Goal: Browse casually: Explore the website without a specific task or goal

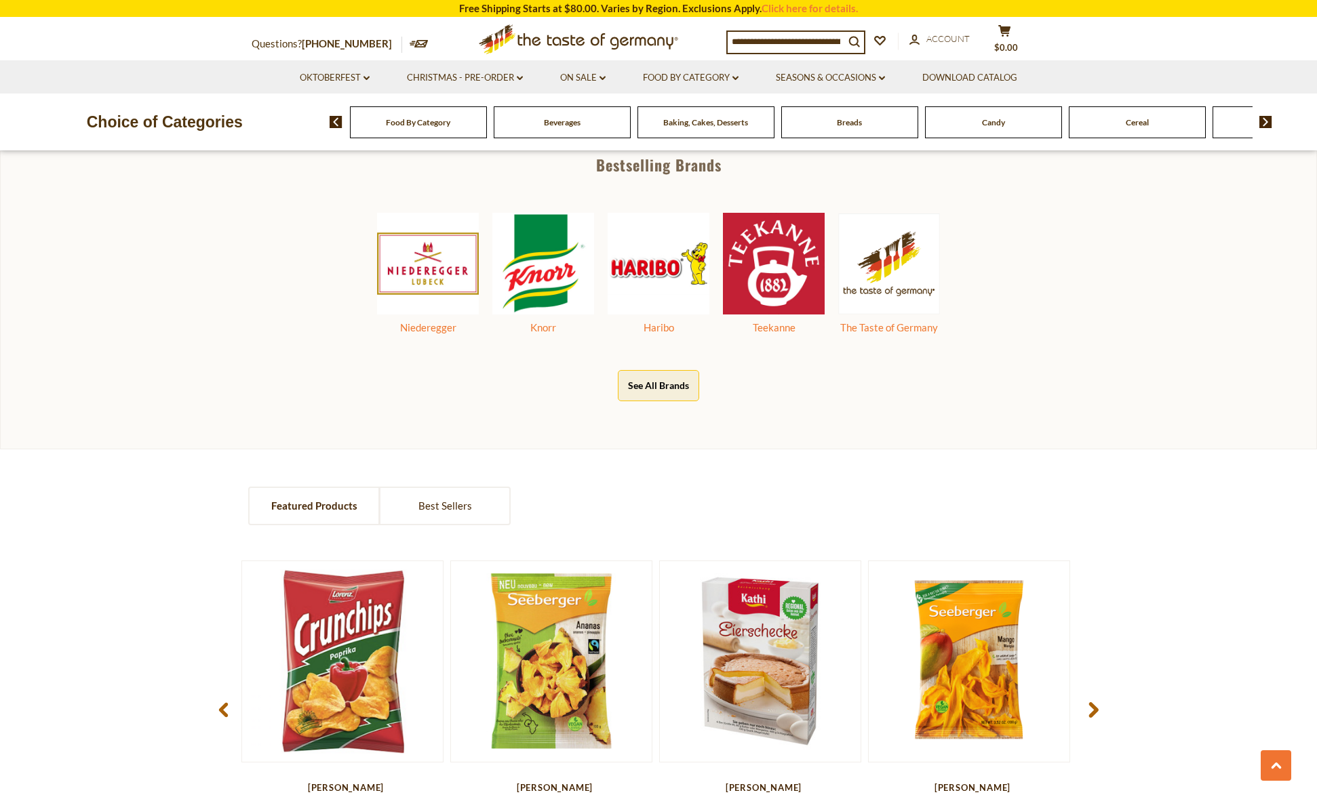
scroll to position [810, 0]
click at [718, 121] on span "Baking, Cakes, Desserts" at bounding box center [705, 122] width 85 height 10
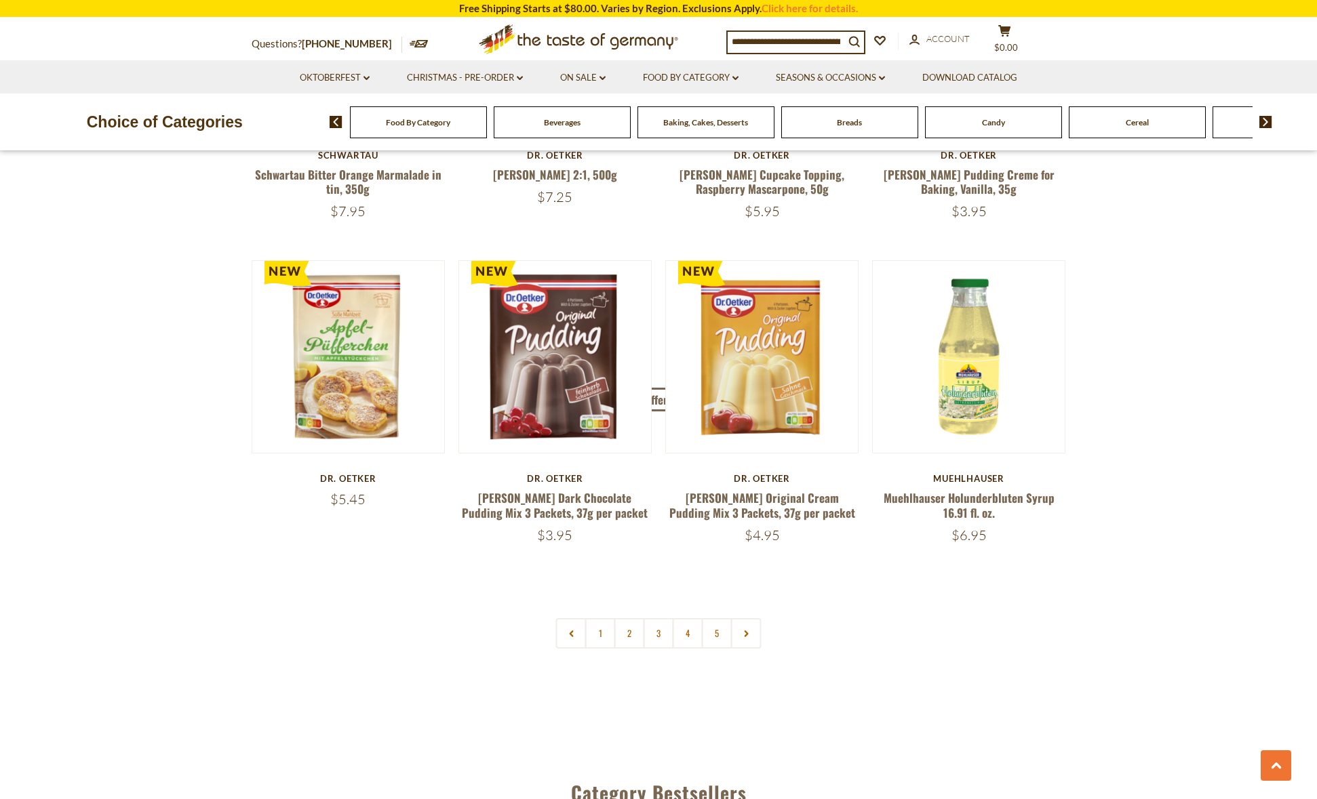
scroll to position [3006, 0]
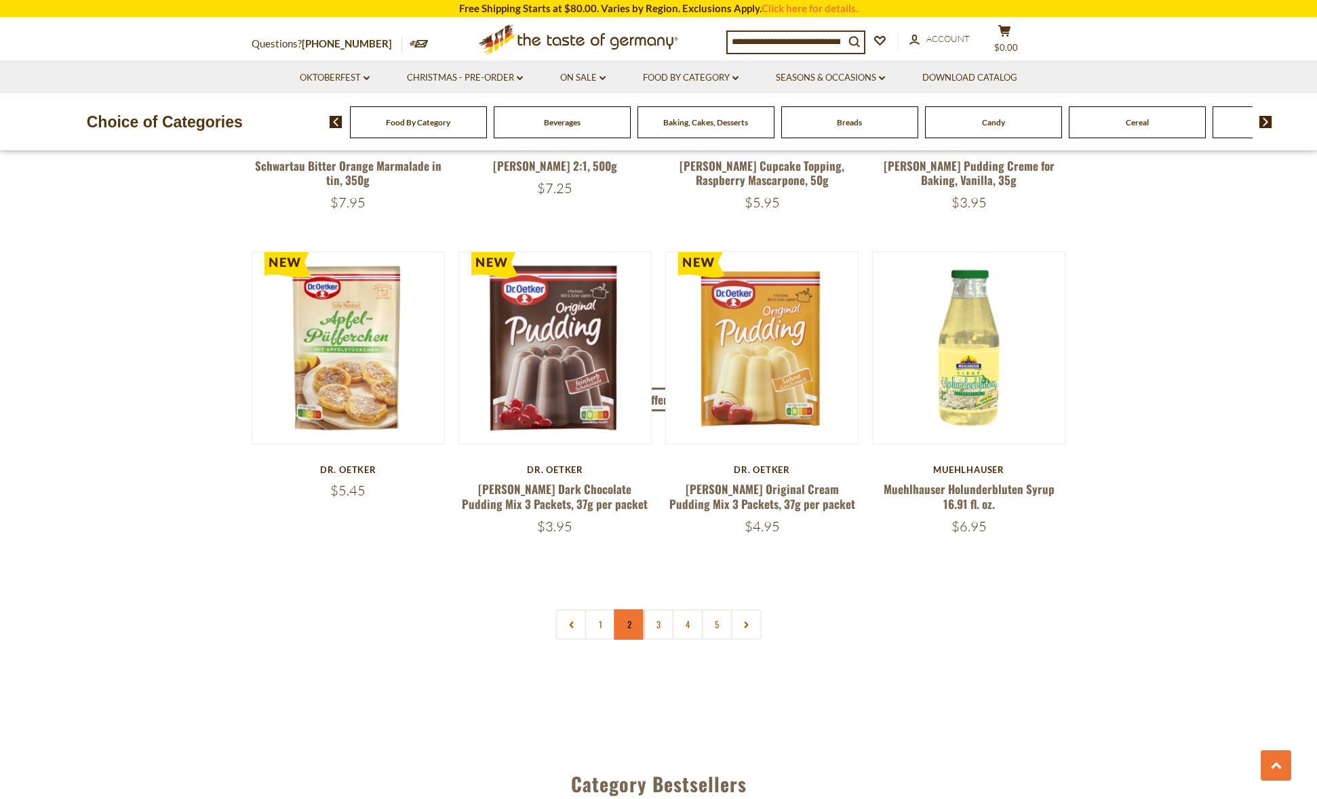
click at [627, 610] on link "2" at bounding box center [629, 625] width 31 height 31
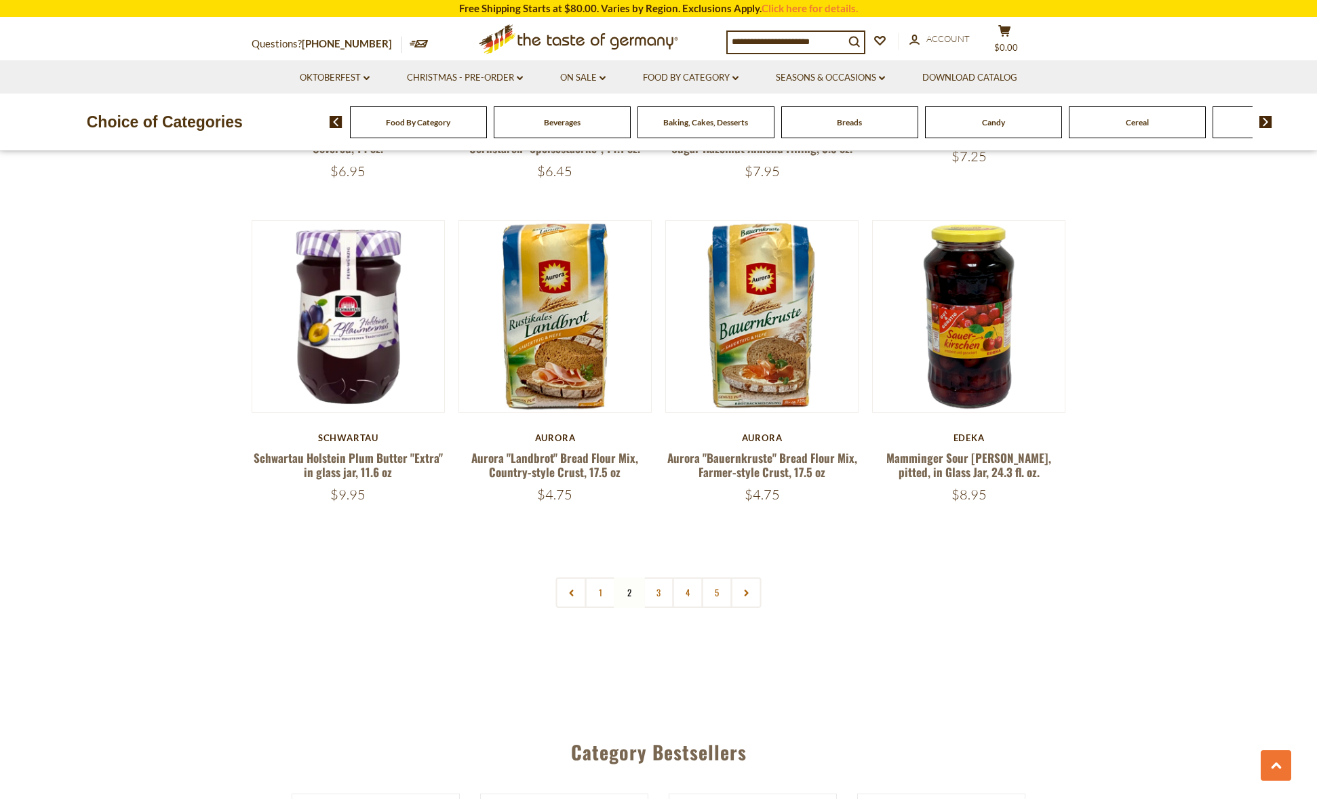
scroll to position [3077, 0]
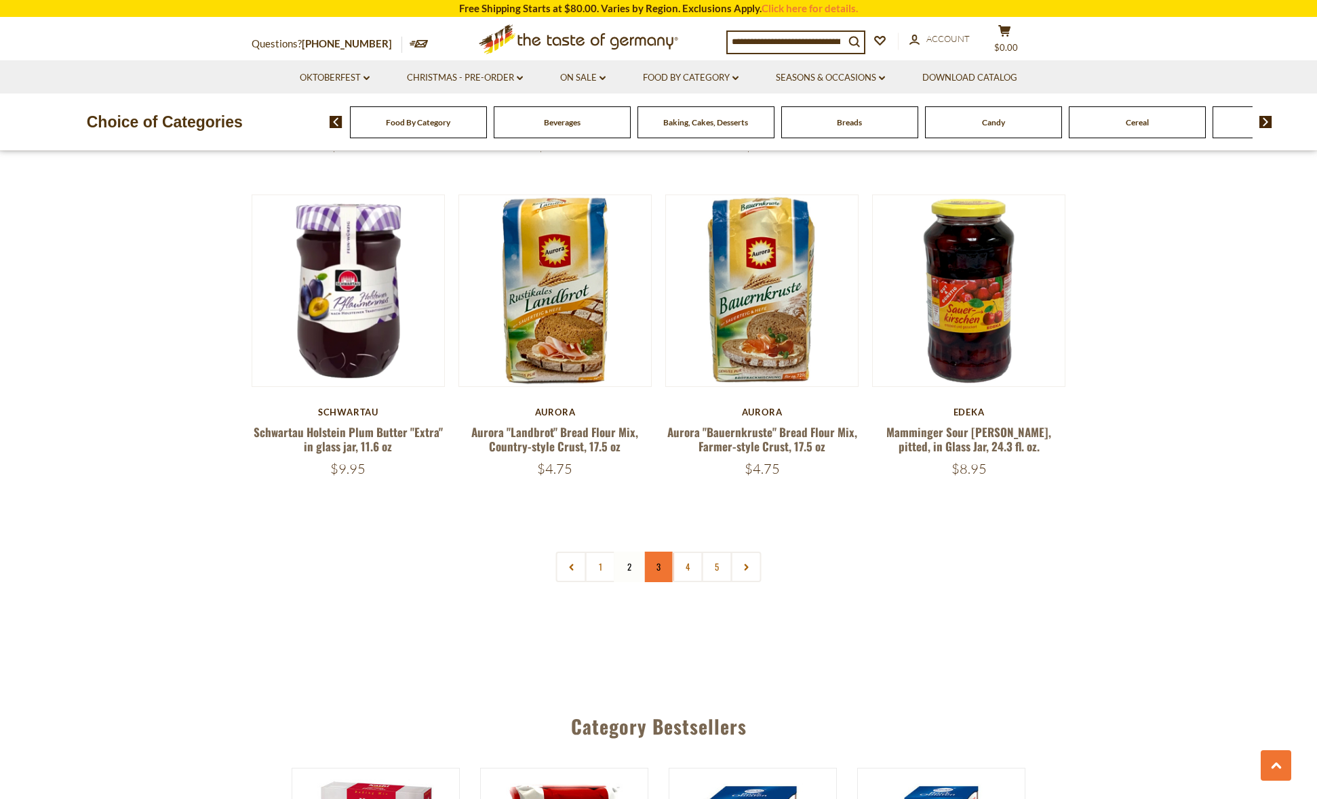
click at [660, 552] on link "3" at bounding box center [658, 567] width 31 height 31
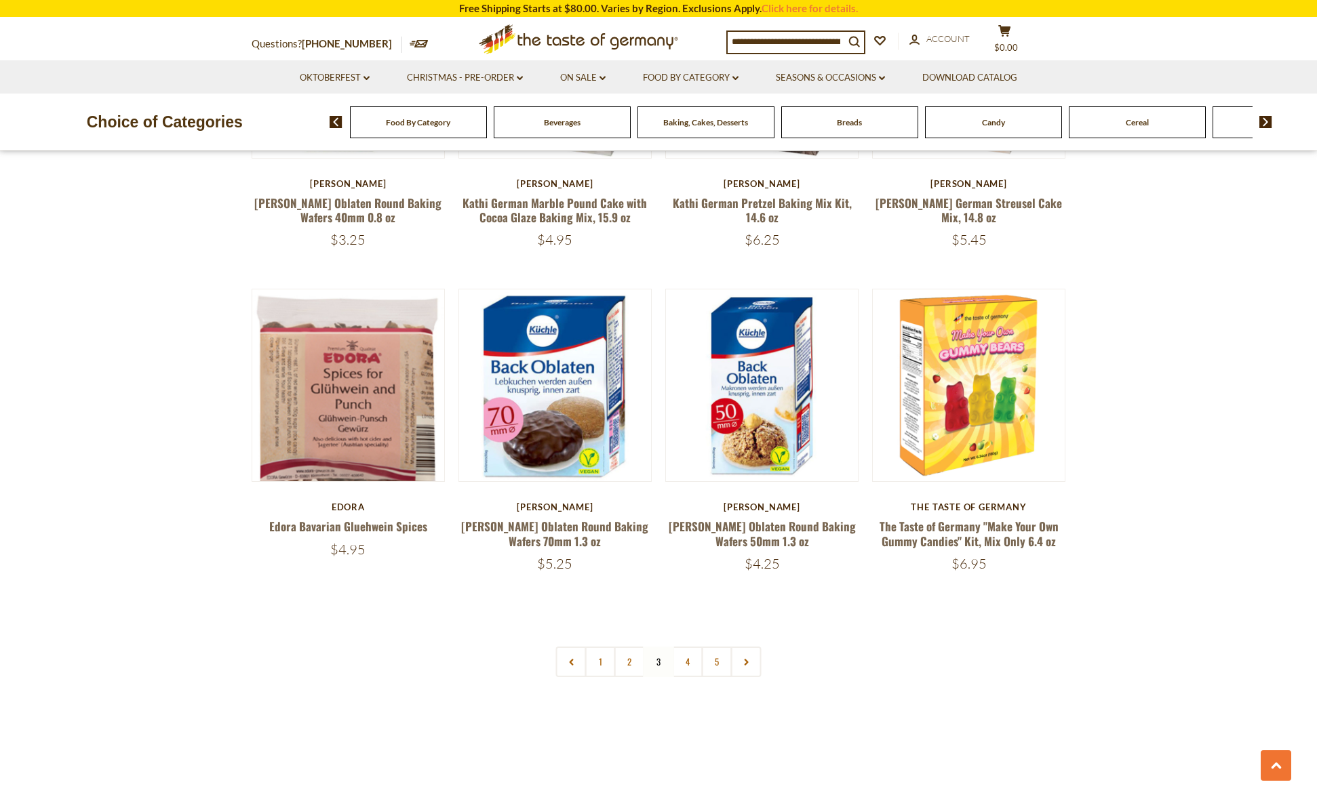
scroll to position [3026, 0]
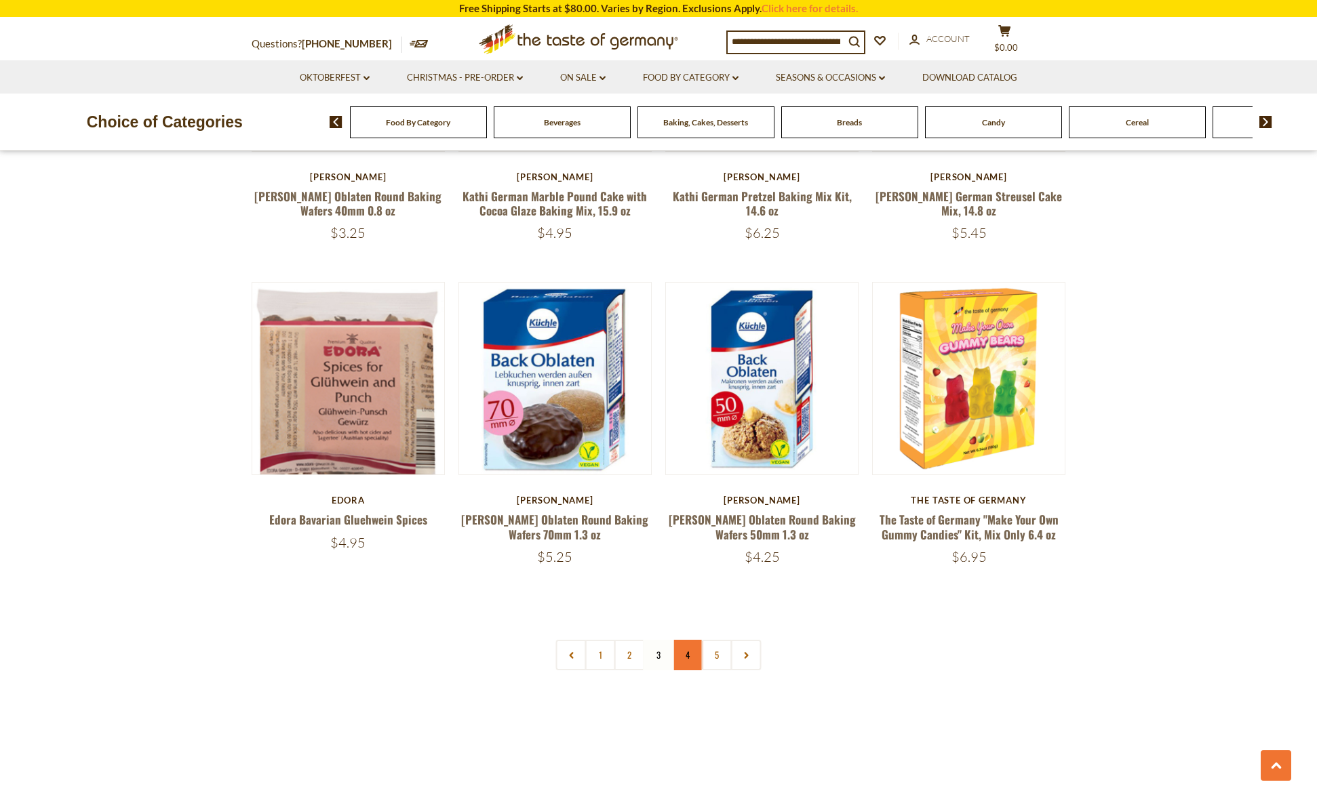
click at [683, 643] on link "4" at bounding box center [688, 655] width 31 height 31
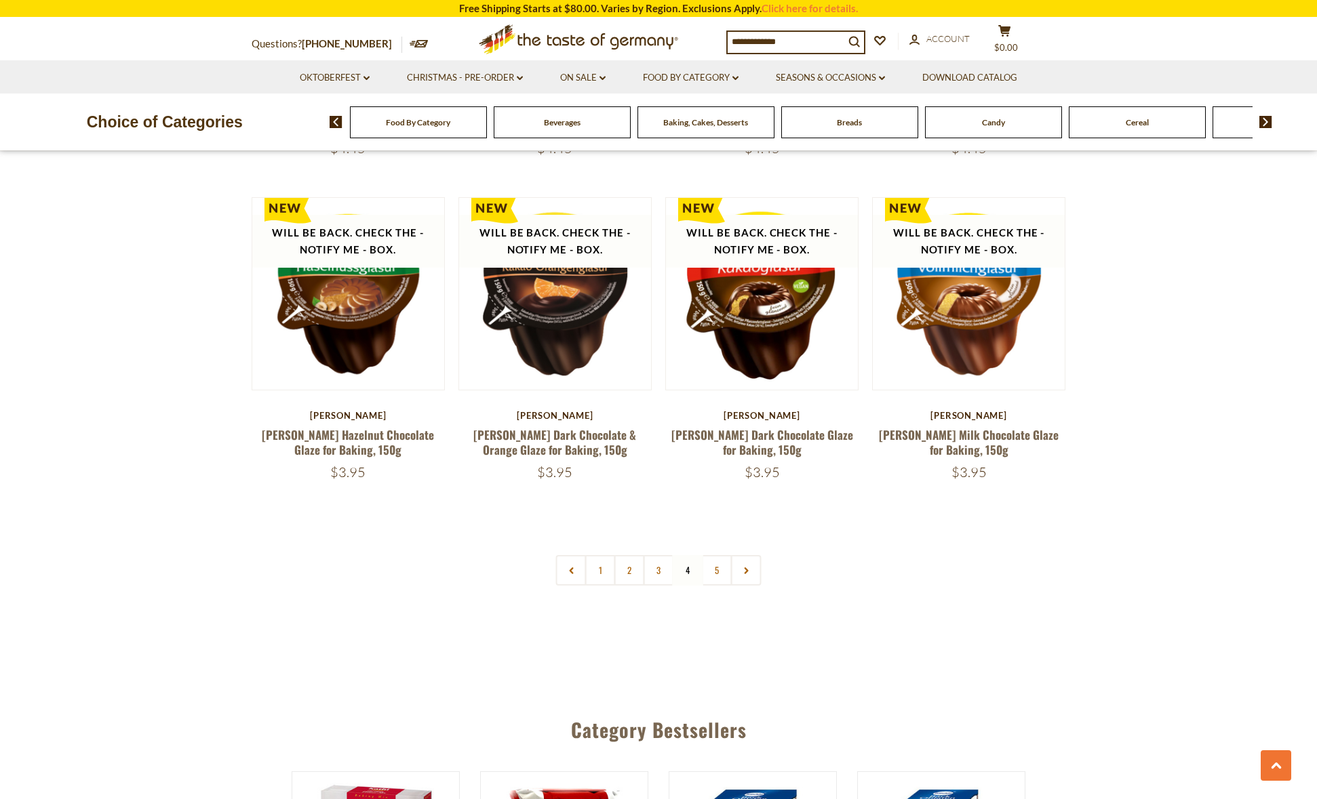
scroll to position [3079, 0]
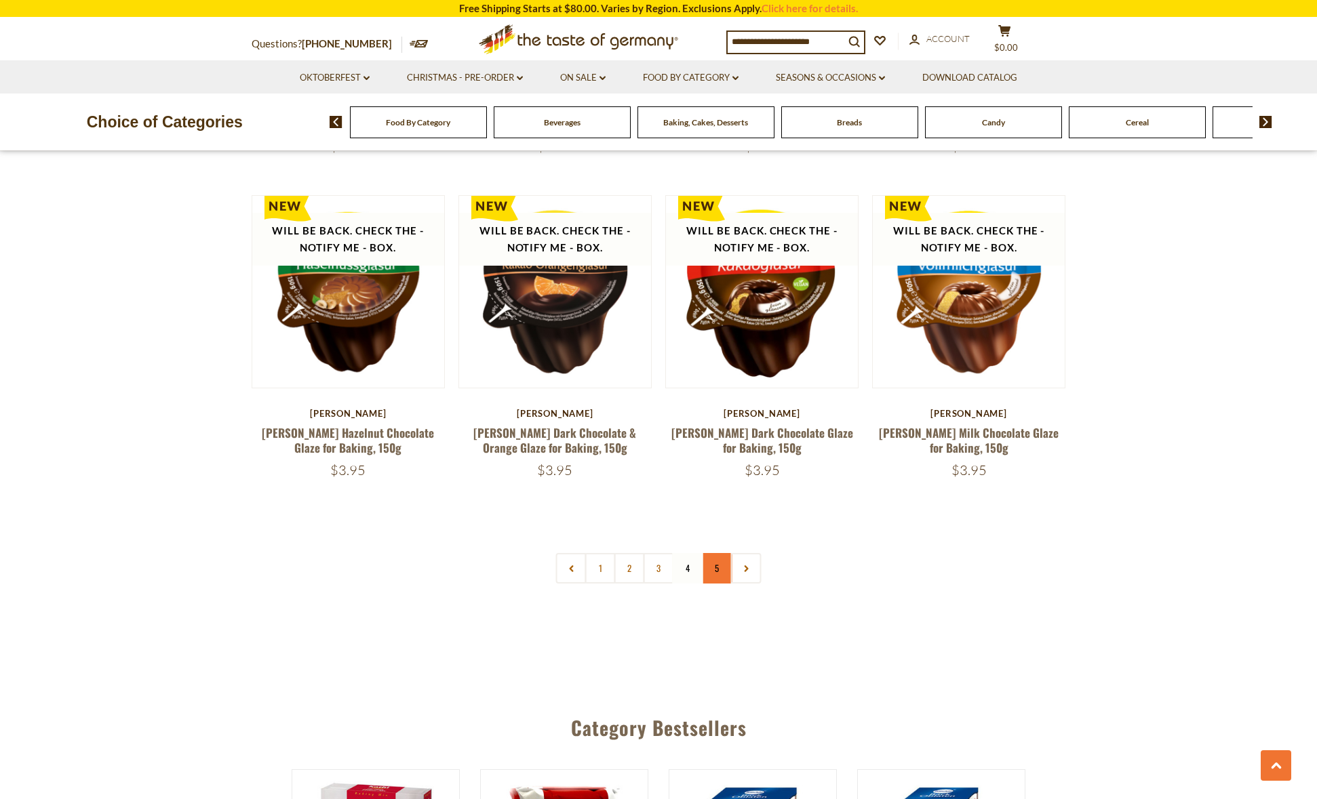
click at [715, 559] on link "5" at bounding box center [717, 568] width 31 height 31
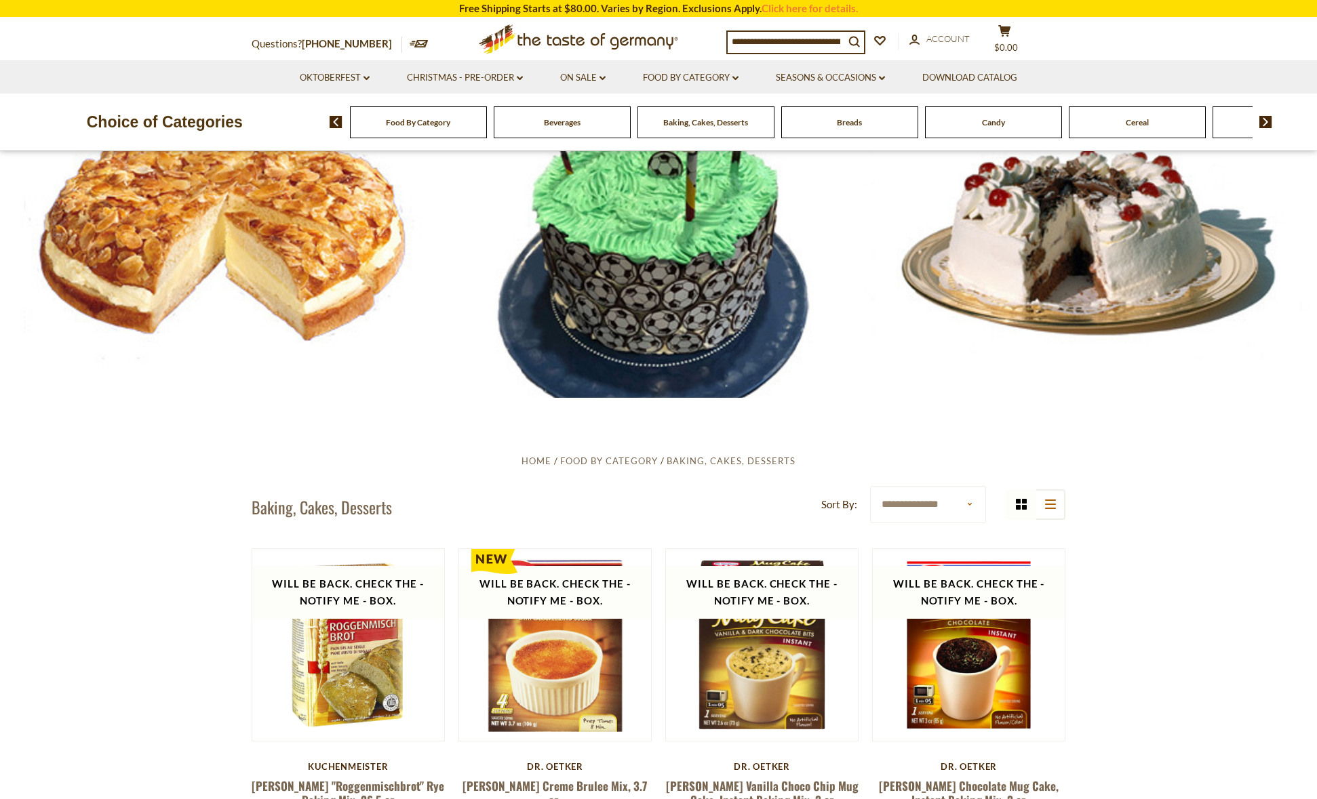
scroll to position [0, 0]
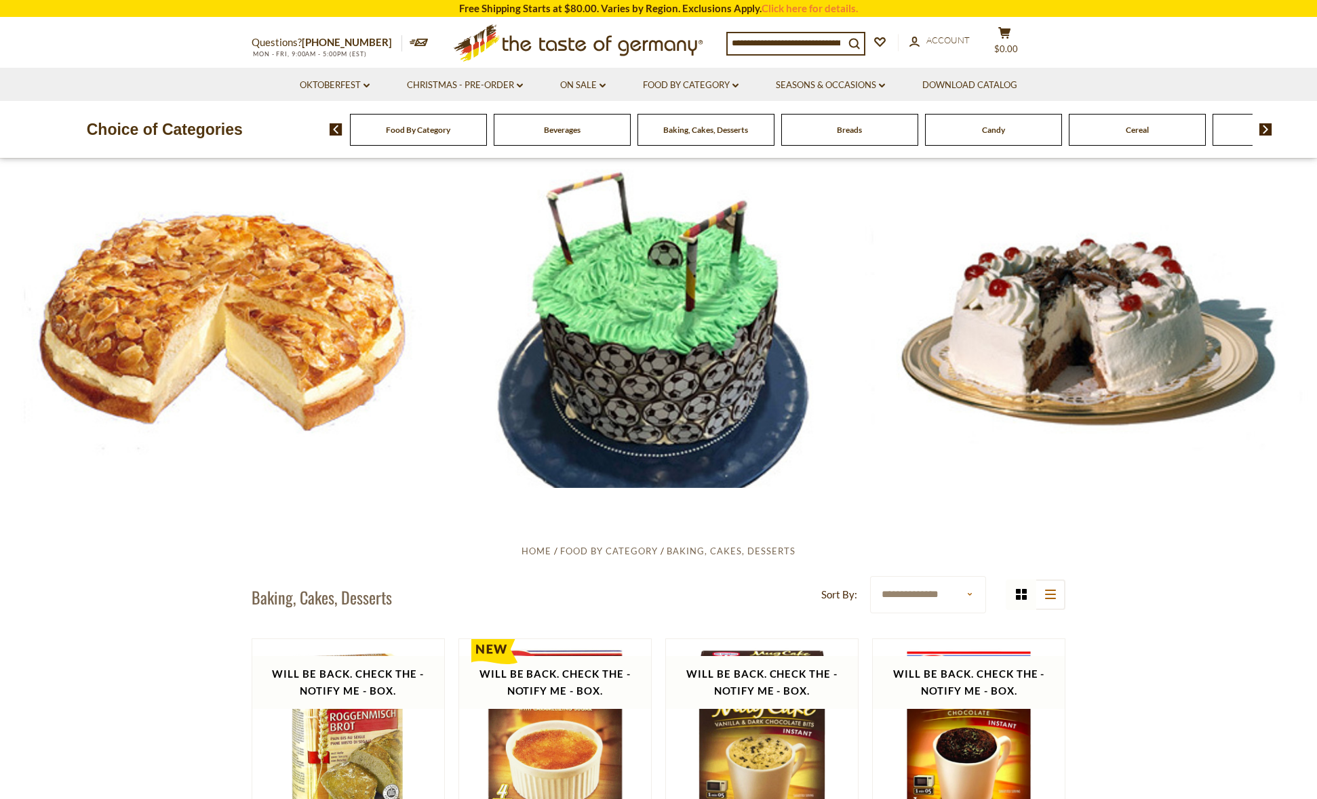
click at [785, 46] on input at bounding box center [785, 42] width 117 height 19
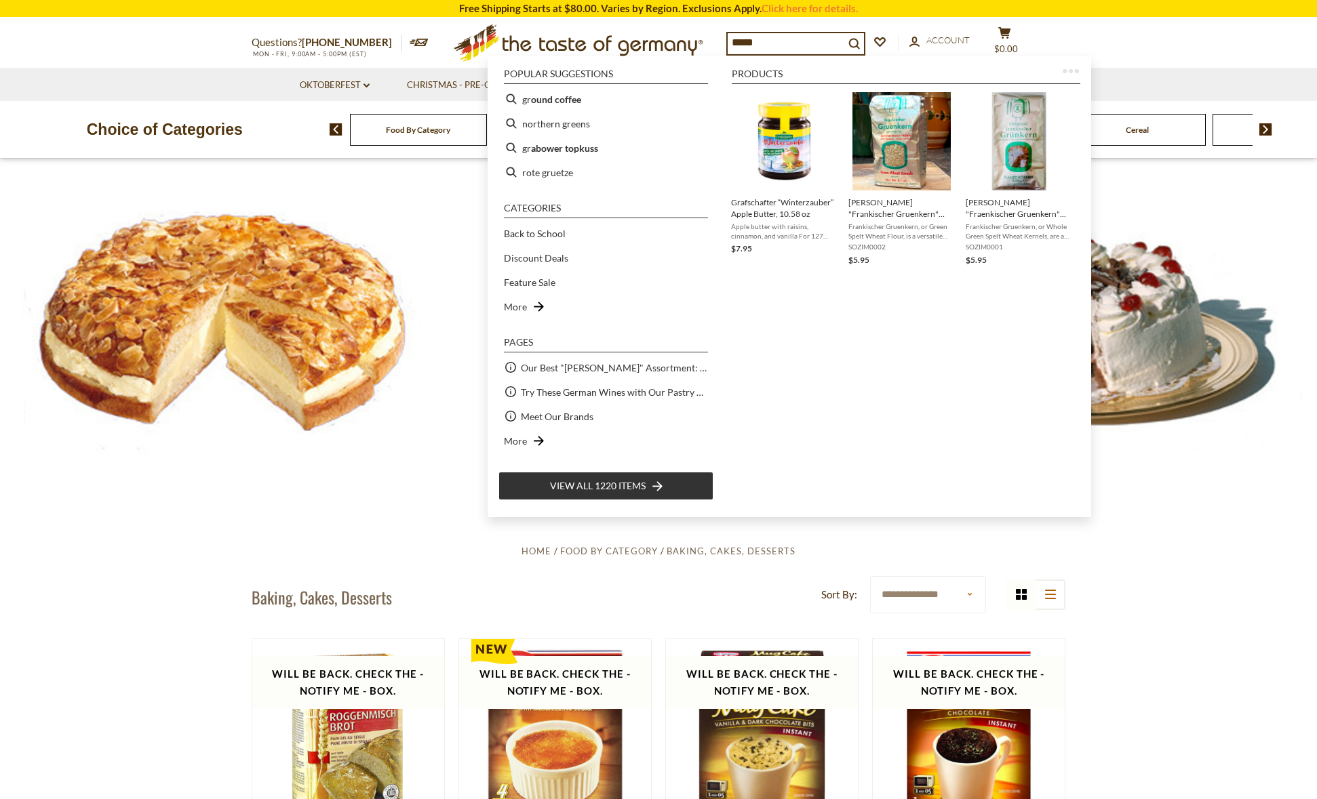
type input "******"
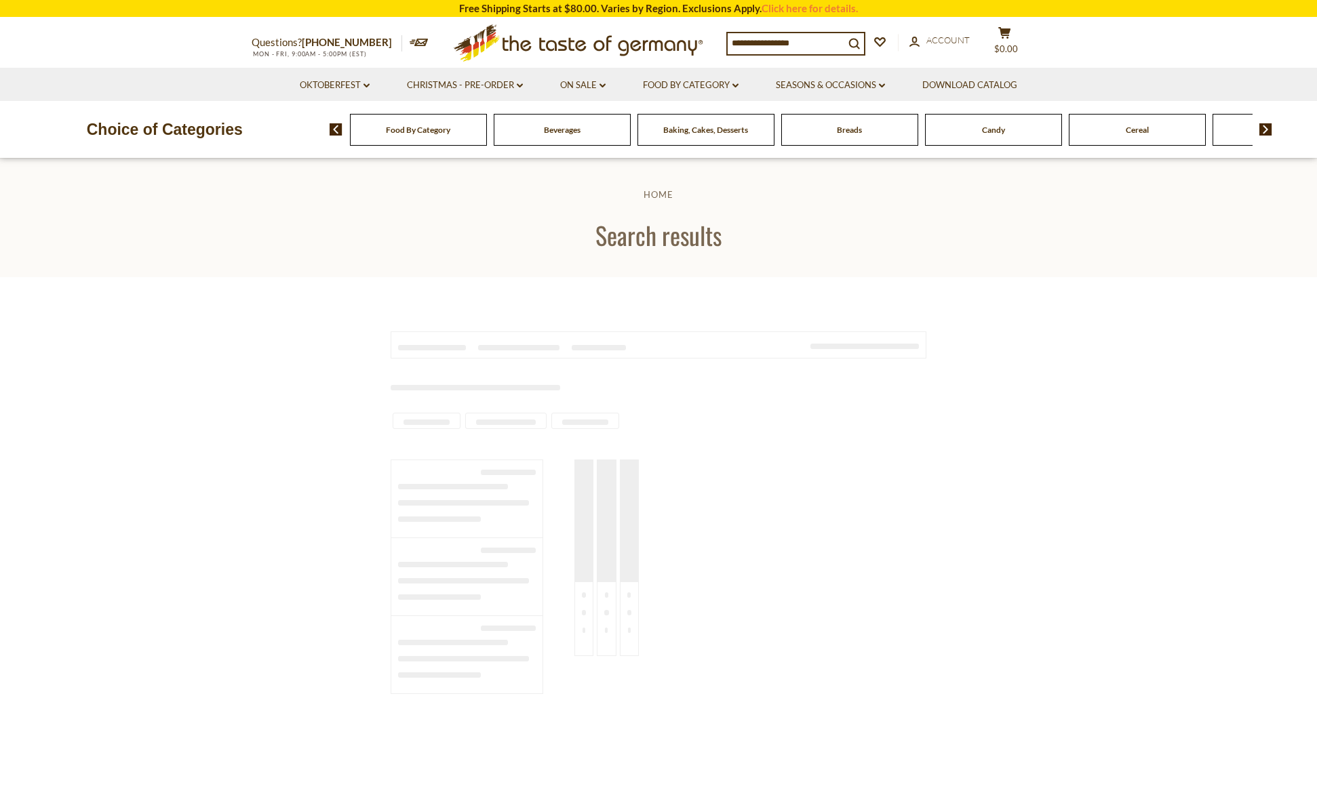
type input "******"
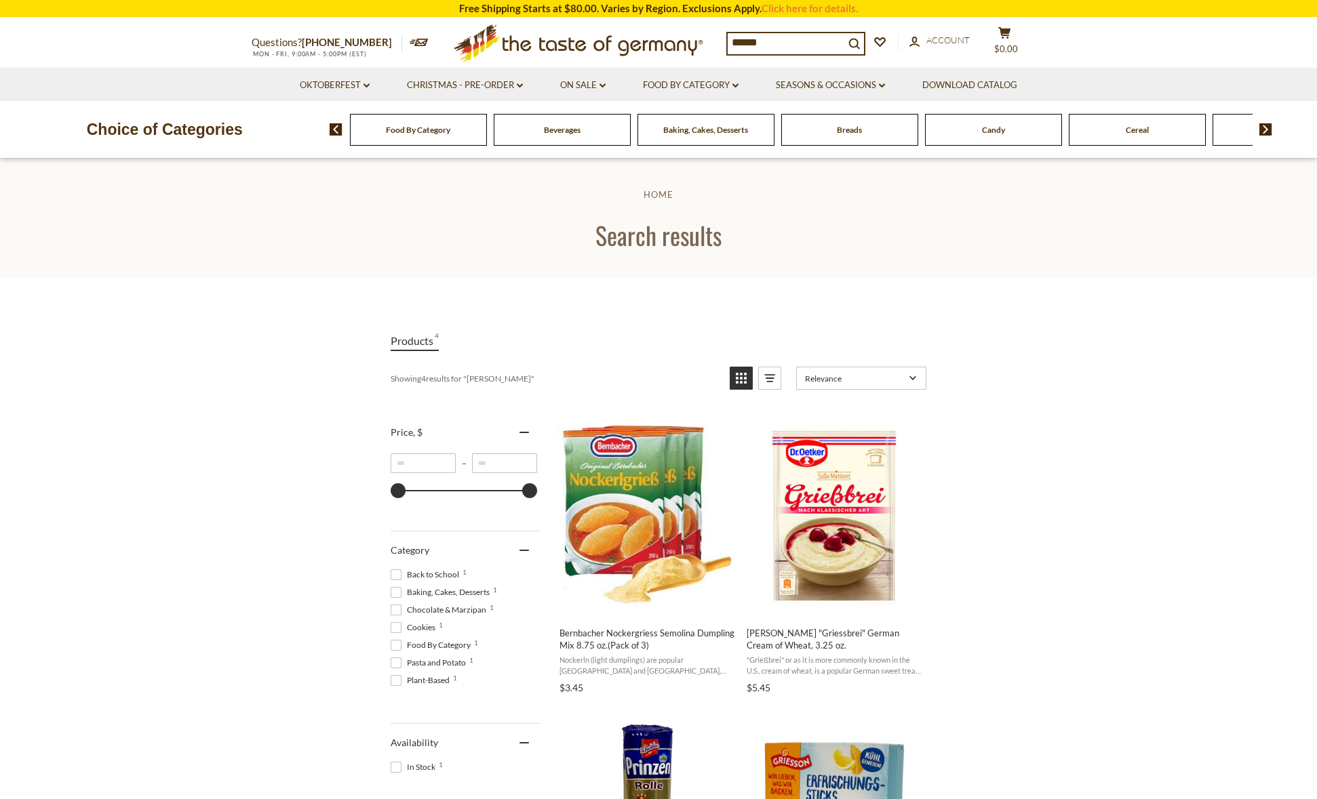
click at [1265, 132] on img at bounding box center [1265, 129] width 13 height 12
click at [1099, 130] on span "Coffee, Cocoa & Tea" at bounding box center [1064, 130] width 71 height 10
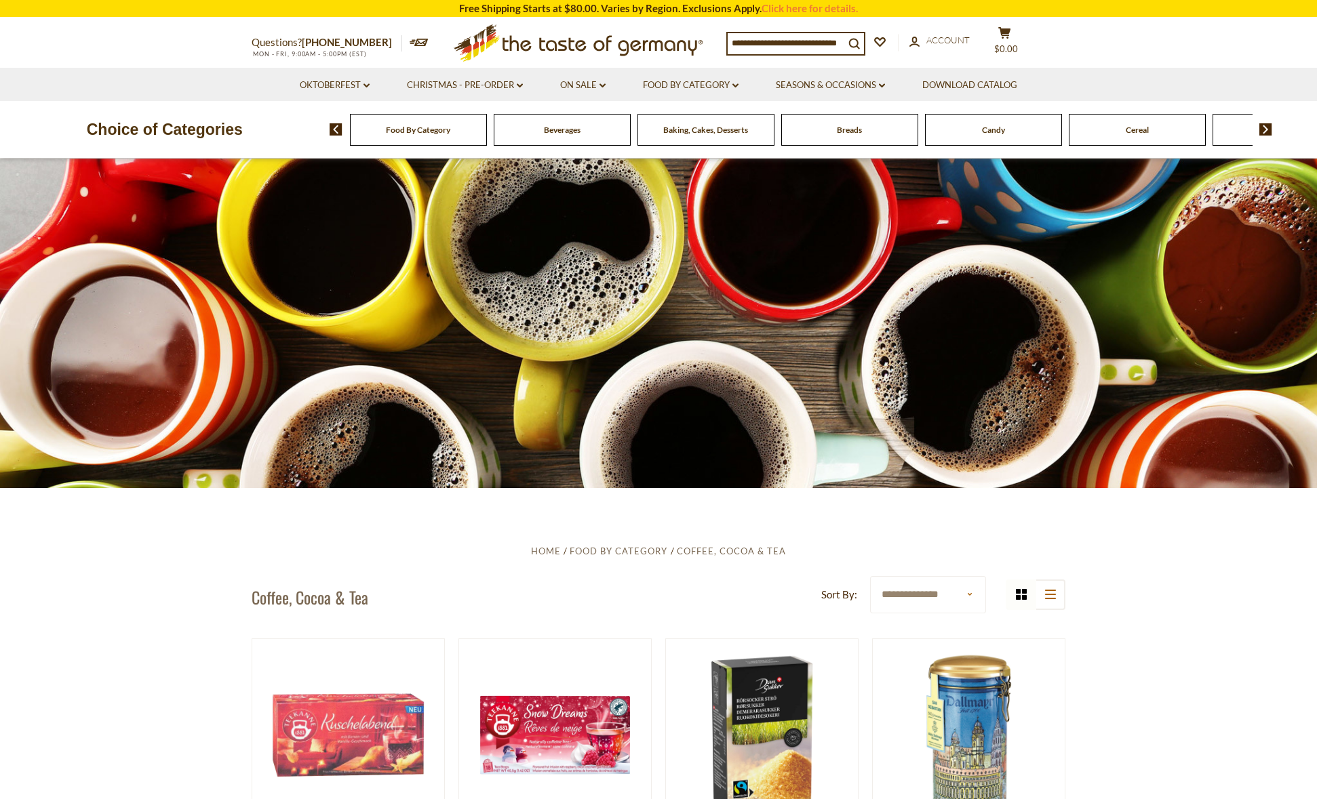
click at [487, 133] on div "Candy" at bounding box center [418, 130] width 137 height 32
